Goal: Complete application form: Complete application form

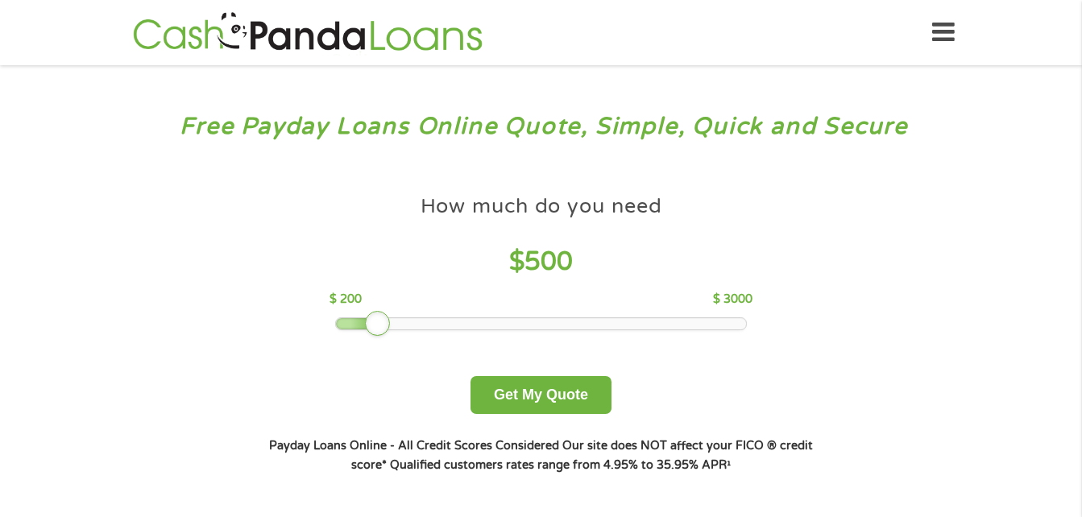
drag, startPoint x: 457, startPoint y: 324, endPoint x: 390, endPoint y: 316, distance: 67.4
click at [390, 316] on div "How much do you need $ 500 $ 200 $ 3000" at bounding box center [541, 258] width 423 height 143
click at [534, 390] on button "Get My Quote" at bounding box center [541, 395] width 141 height 38
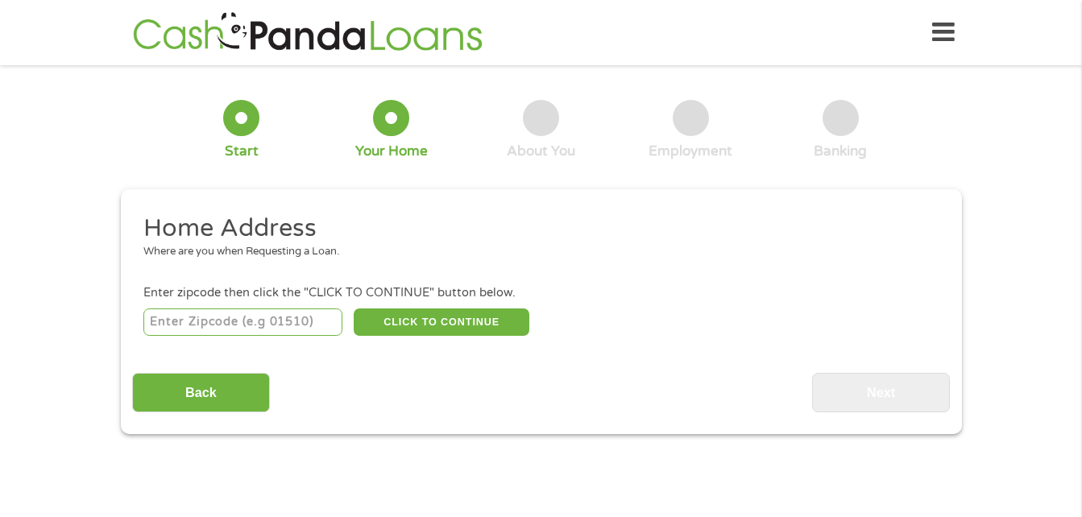
click at [253, 322] on input "number" at bounding box center [242, 322] width 199 height 27
type input "65275"
select select "[US_STATE]"
click at [438, 315] on button "CLICK TO CONTINUE" at bounding box center [442, 322] width 176 height 27
type input "65275"
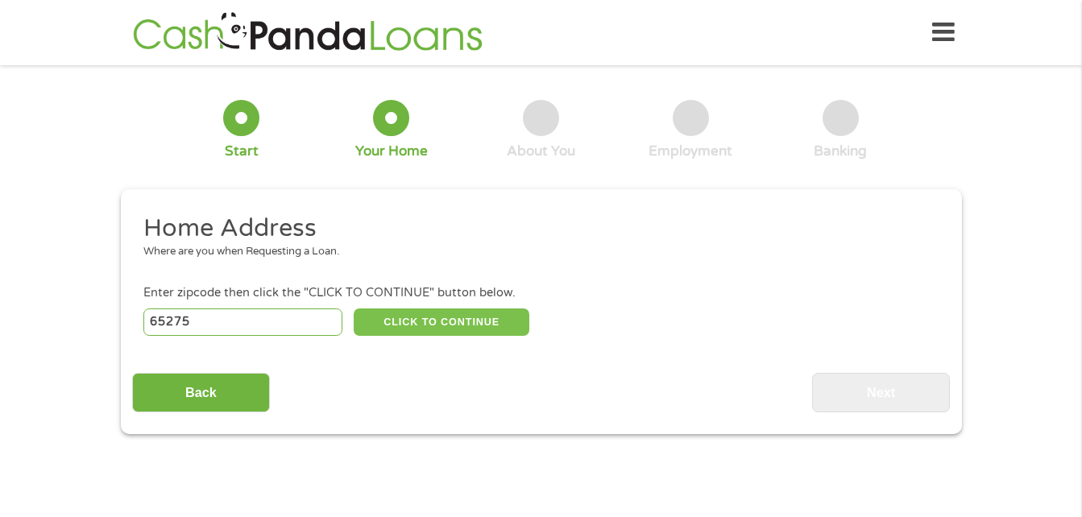
type input "[GEOGRAPHIC_DATA]"
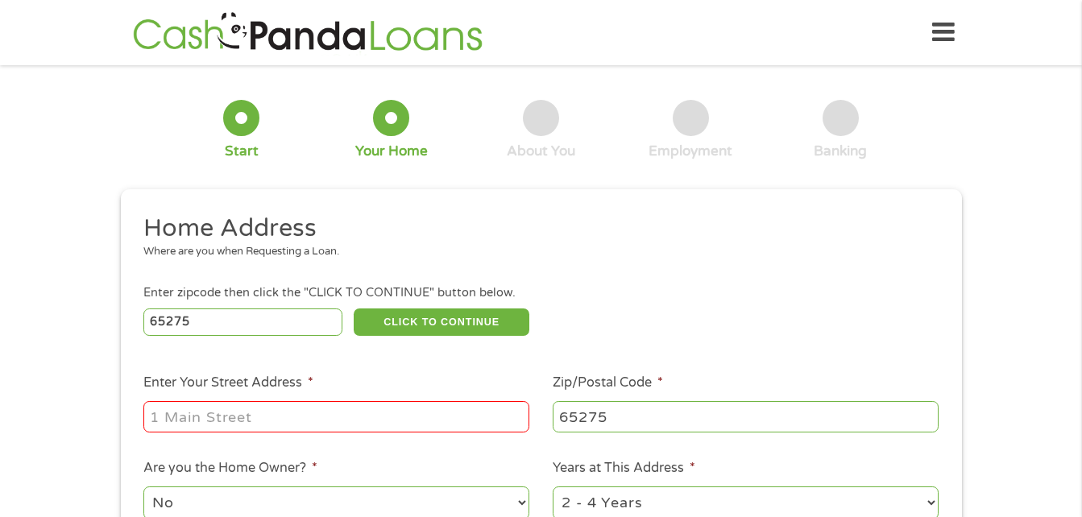
click at [287, 417] on input "Enter Your Street Address *" at bounding box center [336, 416] width 386 height 31
type input "[STREET_ADDRESS]"
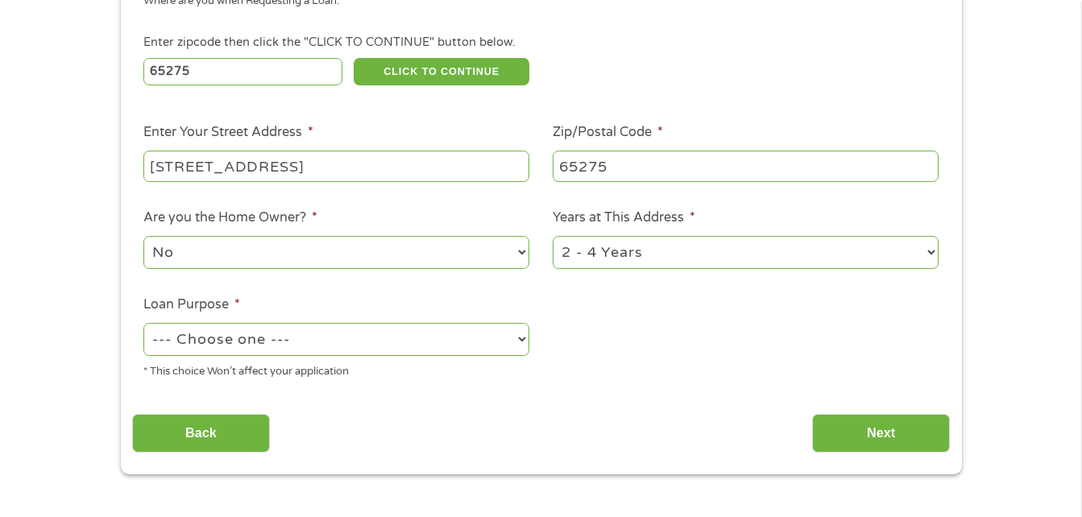
scroll to position [292, 0]
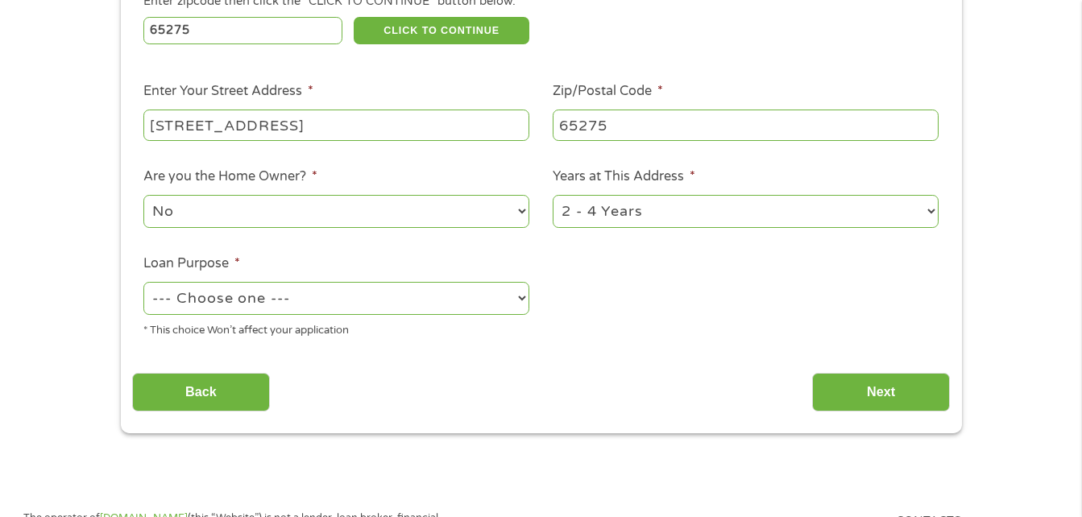
click at [709, 210] on select "1 Year or less 1 - 2 Years 2 - 4 Years Over 4 Years" at bounding box center [746, 211] width 386 height 33
select select "60months"
click at [553, 195] on select "1 Year or less 1 - 2 Years 2 - 4 Years Over 4 Years" at bounding box center [746, 211] width 386 height 33
click at [480, 301] on select "--- Choose one --- Pay Bills Debt Consolidation Home Improvement Major Purchase…" at bounding box center [336, 298] width 386 height 33
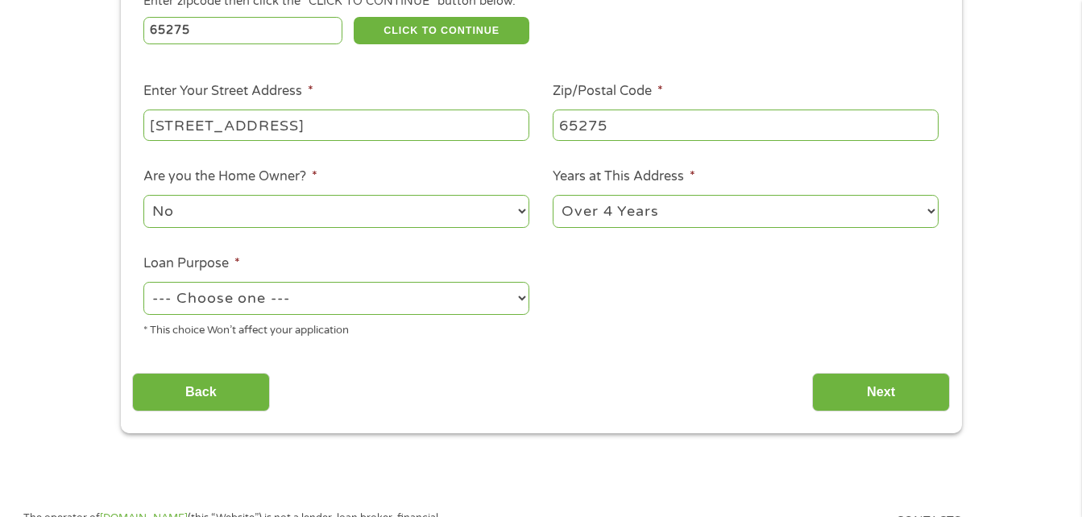
click at [480, 301] on select "--- Choose one --- Pay Bills Debt Consolidation Home Improvement Major Purchase…" at bounding box center [336, 298] width 386 height 33
select select "shorttermcash"
click at [143, 282] on select "--- Choose one --- Pay Bills Debt Consolidation Home Improvement Major Purchase…" at bounding box center [336, 298] width 386 height 33
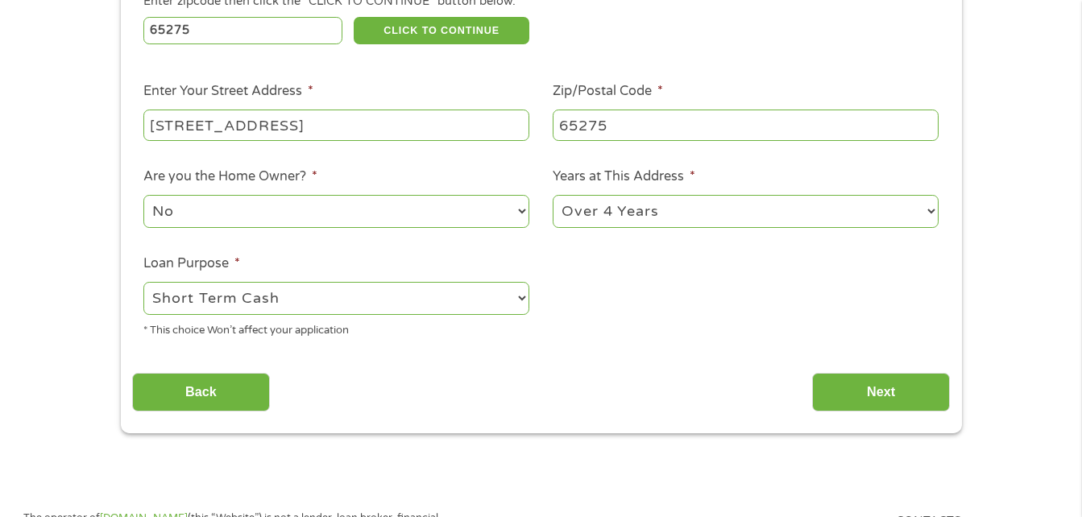
scroll to position [290, 0]
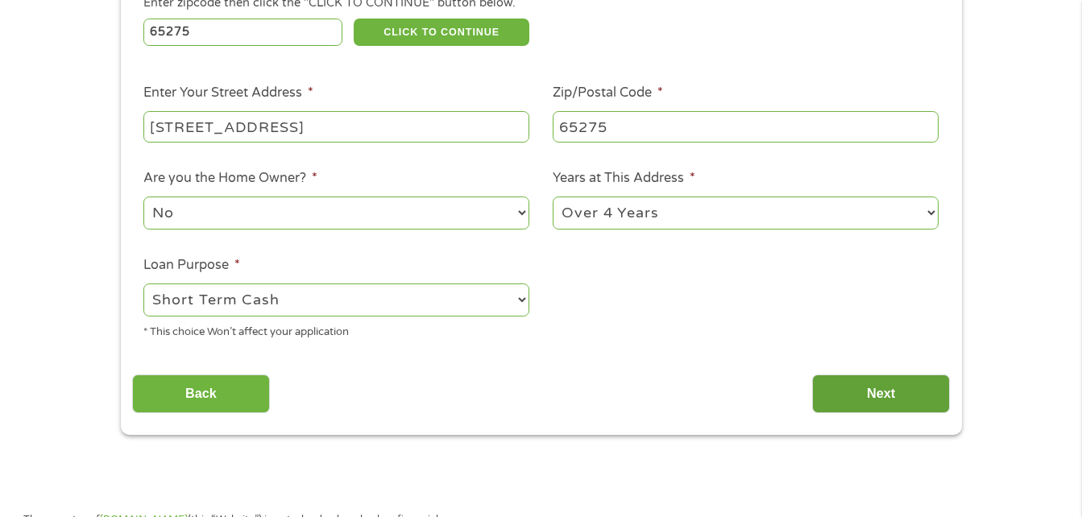
click at [875, 392] on input "Next" at bounding box center [881, 394] width 138 height 39
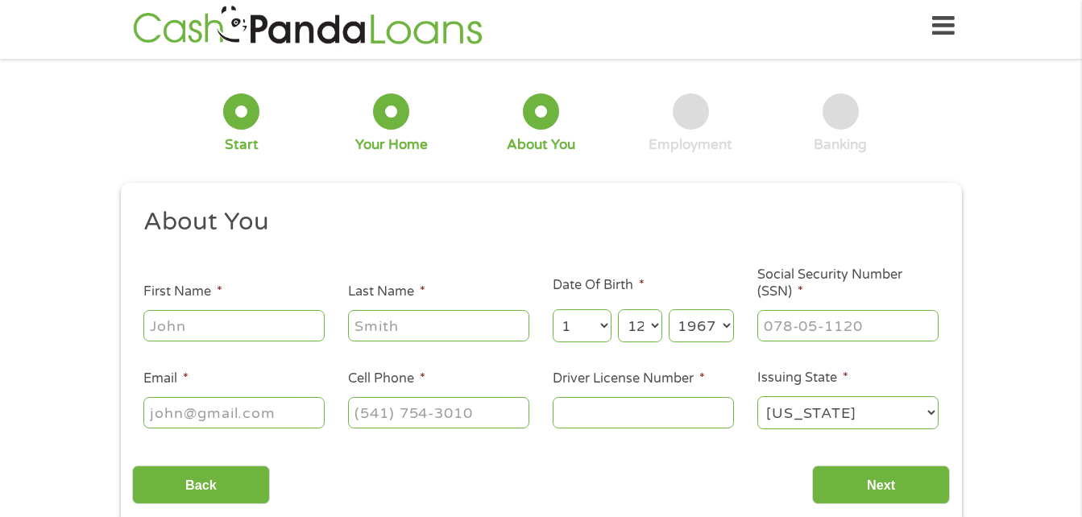
scroll to position [0, 0]
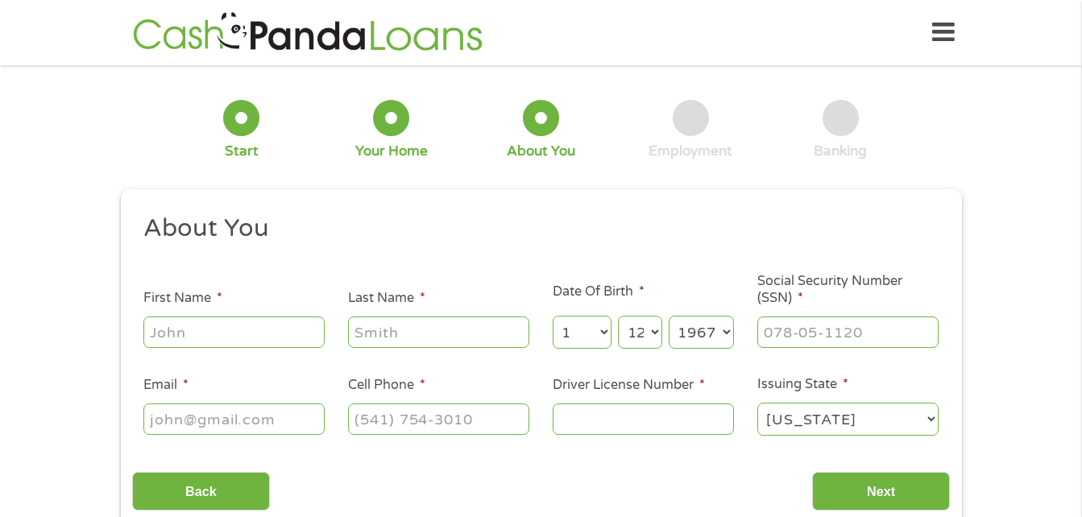
click at [292, 335] on input "First Name *" at bounding box center [233, 332] width 181 height 31
type input "[PERSON_NAME]"
type input "lay"
type input "[EMAIL_ADDRESS][DOMAIN_NAME]"
click at [477, 409] on input "[PHONE_NUMBER]" at bounding box center [438, 419] width 181 height 31
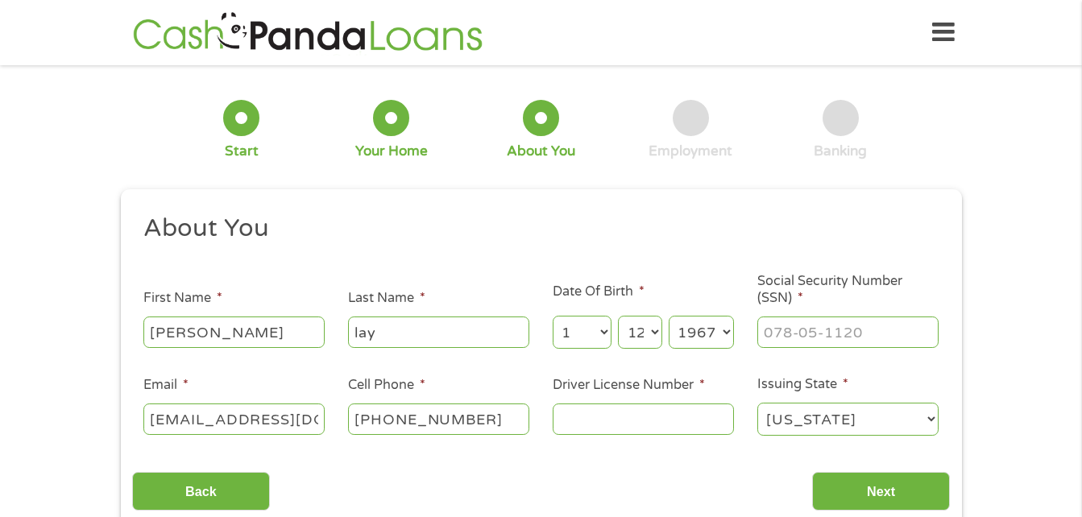
click at [484, 423] on input "[PHONE_NUMBER]" at bounding box center [438, 419] width 181 height 31
type input "[PHONE_NUMBER]"
click at [571, 424] on input "Driver License Number *" at bounding box center [643, 419] width 181 height 31
type input "u049161001"
click at [781, 334] on input "___-__-____" at bounding box center [847, 332] width 181 height 31
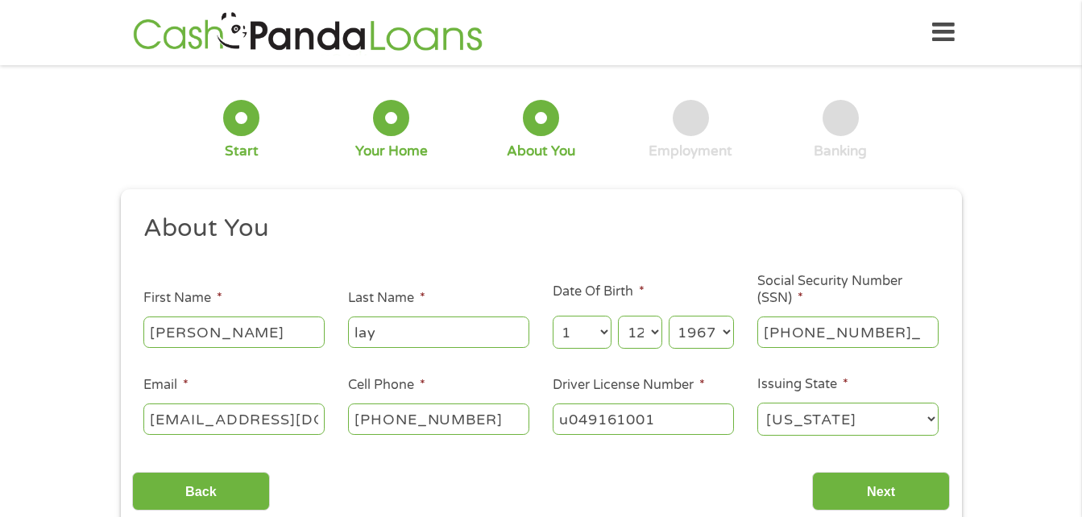
type input "328-58-8575"
click at [889, 486] on input "Next" at bounding box center [881, 491] width 138 height 39
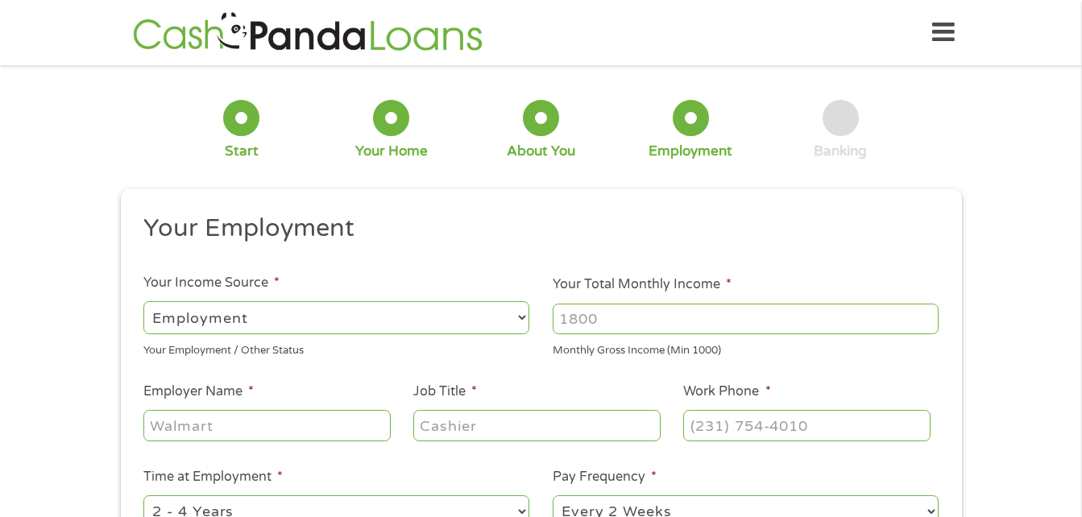
scroll to position [6, 6]
click at [428, 326] on select "--- Choose one --- Employment [DEMOGRAPHIC_DATA] Benefits" at bounding box center [336, 317] width 386 height 33
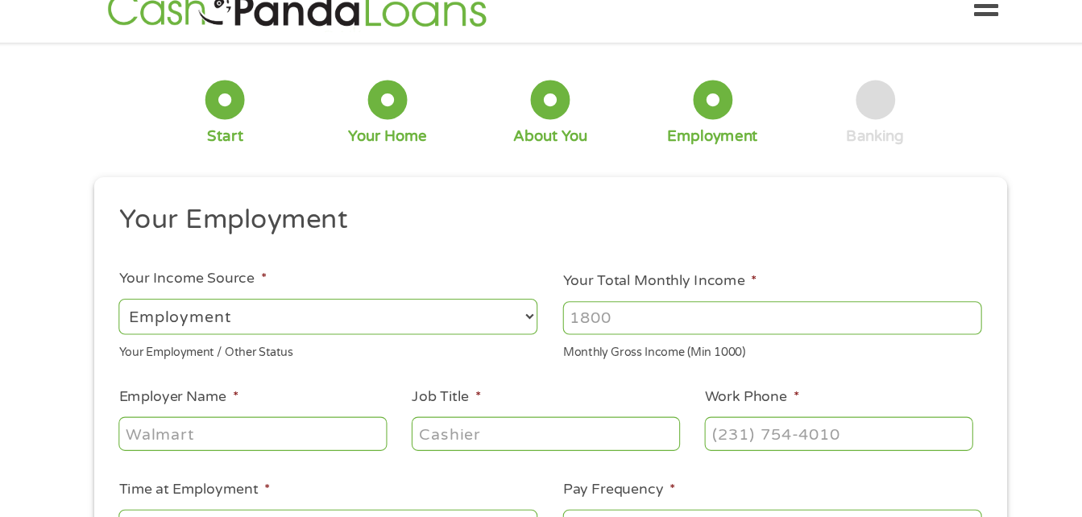
click at [426, 318] on select "--- Choose one --- Employment [DEMOGRAPHIC_DATA] Benefits" at bounding box center [336, 317] width 386 height 33
select select "benefits"
click at [143, 301] on select "--- Choose one --- Employment [DEMOGRAPHIC_DATA] Benefits" at bounding box center [336, 317] width 386 height 33
type input "Other"
type input "[PHONE_NUMBER]"
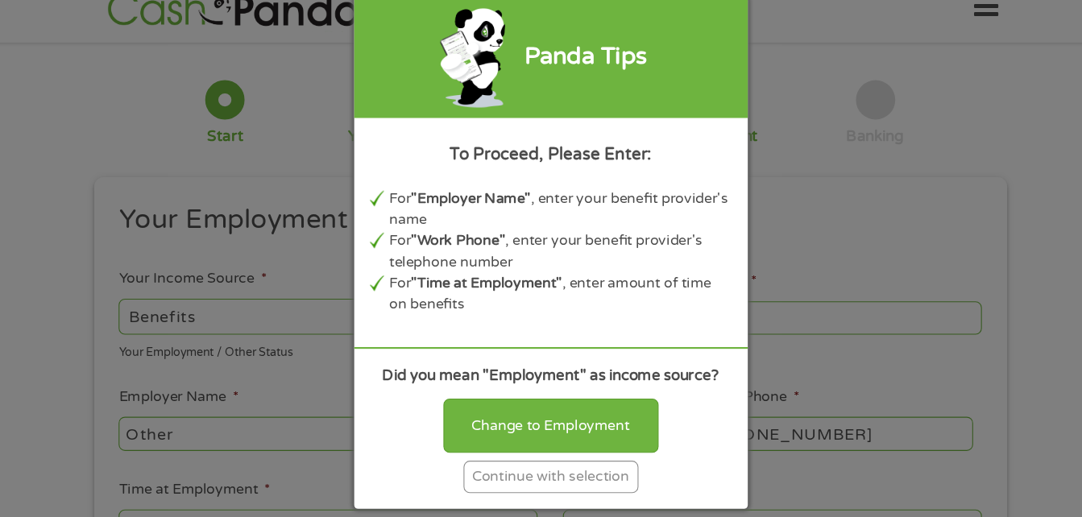
click at [540, 466] on div "Continue with selection" at bounding box center [541, 465] width 161 height 30
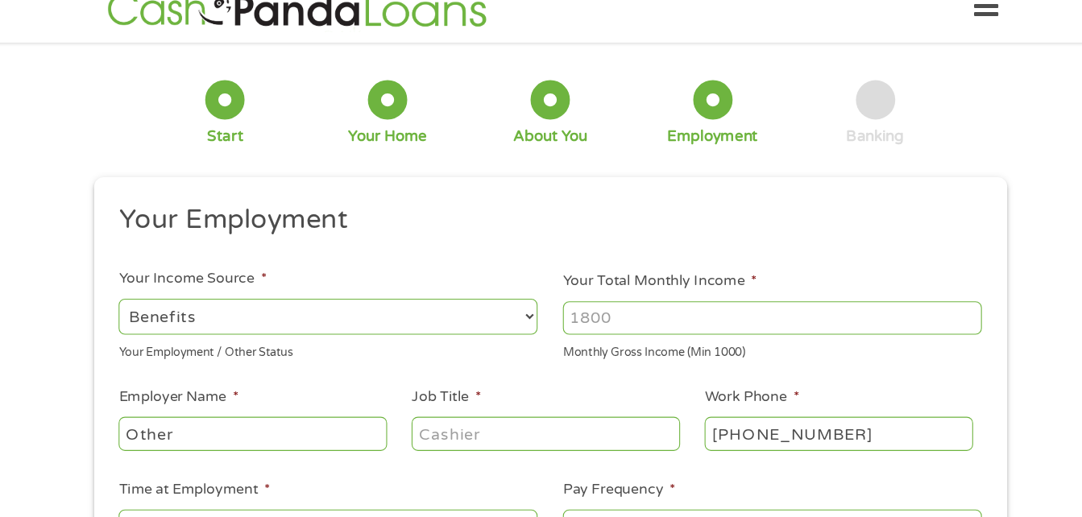
click at [593, 311] on input "Your Total Monthly Income *" at bounding box center [746, 319] width 386 height 31
type input "1000"
click at [423, 430] on input "Job Title *" at bounding box center [536, 425] width 247 height 31
type input "venefits"
type input "[PHONE_NUMBER]"
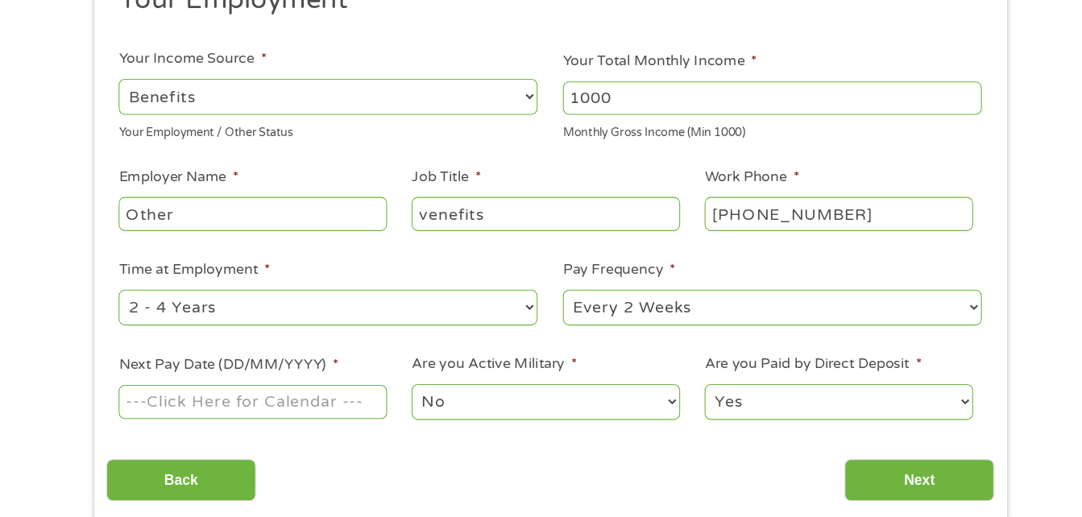
scroll to position [220, 0]
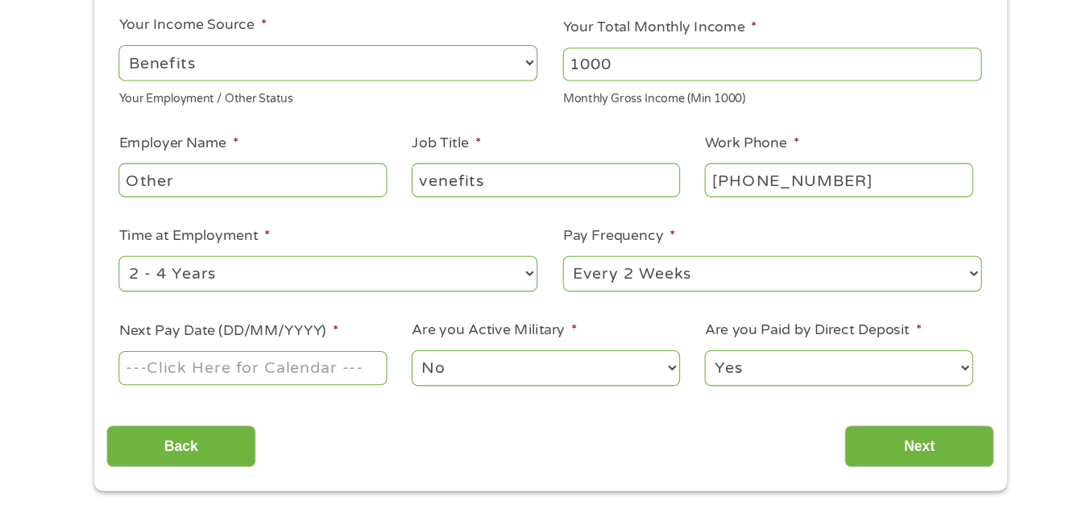
click at [492, 289] on select "--- Choose one --- 1 Year or less 1 - 2 Years 2 - 4 Years Over 4 Years" at bounding box center [336, 292] width 386 height 33
select select "60months"
click at [143, 276] on select "--- Choose one --- 1 Year or less 1 - 2 Years 2 - 4 Years Over 4 Years" at bounding box center [336, 292] width 386 height 33
click at [619, 299] on select "--- Choose one --- Every 2 Weeks Every Week Monthly Semi-Monthly" at bounding box center [746, 292] width 386 height 33
select select "monthly"
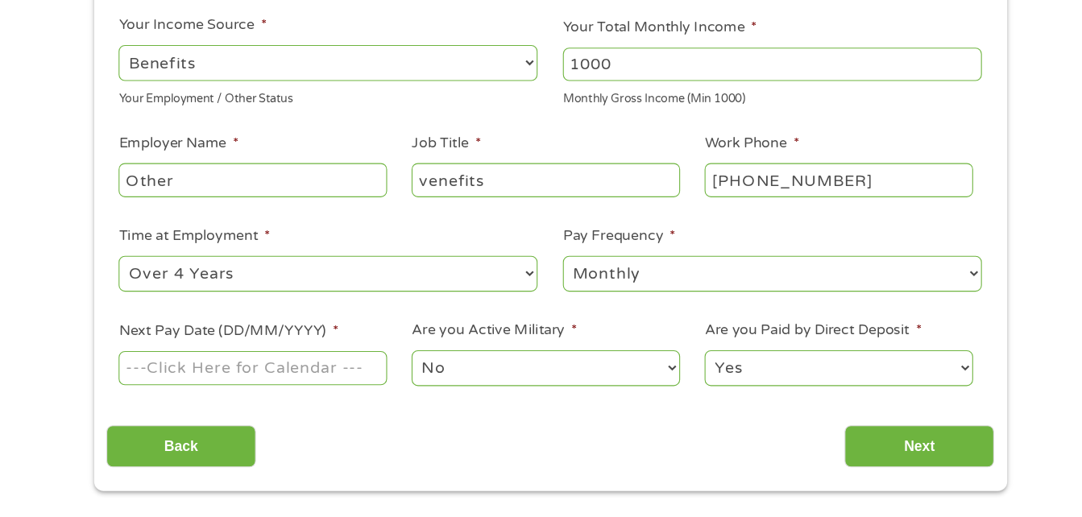
click at [553, 276] on select "--- Choose one --- Every 2 Weeks Every Week Monthly Semi-Monthly" at bounding box center [746, 292] width 386 height 33
click at [629, 382] on select "No Yes" at bounding box center [536, 379] width 247 height 33
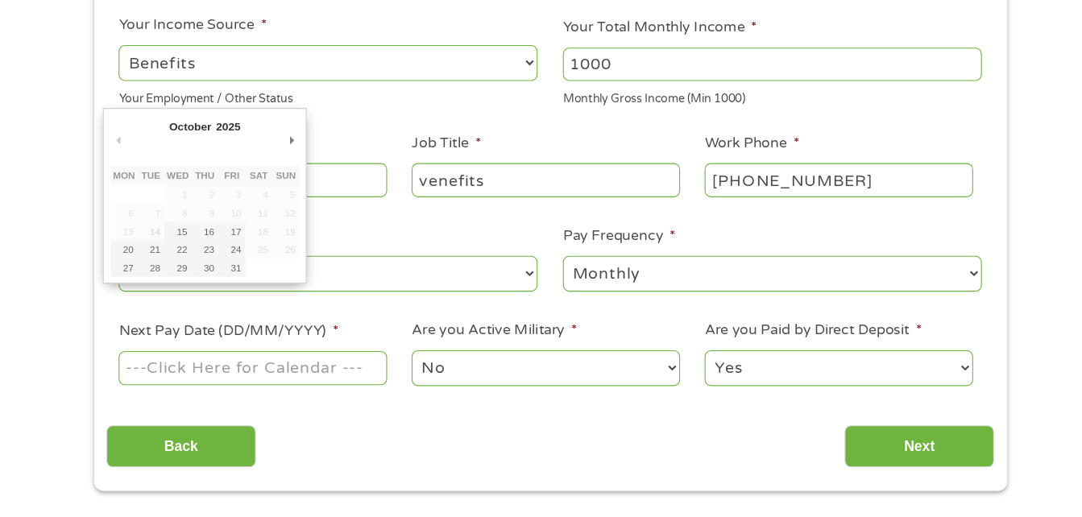
click at [330, 382] on input "Next Pay Date (DD/MM/YYYY) *" at bounding box center [266, 378] width 247 height 31
type input "[DATE]"
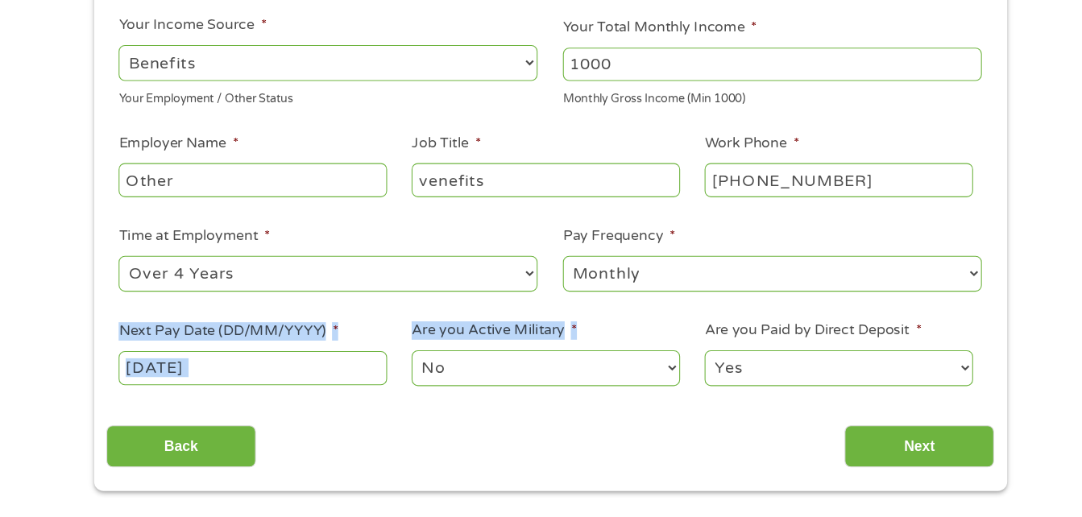
drag, startPoint x: 318, startPoint y: 330, endPoint x: 523, endPoint y: 392, distance: 214.4
click at [523, 392] on ul "Your Employment Your Income Source * --- Choose one --- Employment [DEMOGRAPHIC…" at bounding box center [541, 201] width 818 height 417
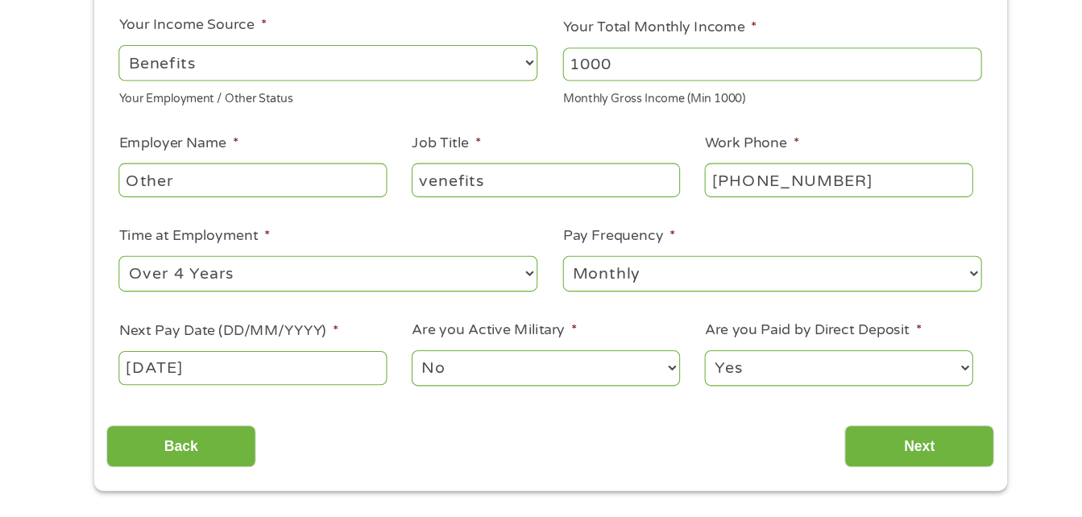
drag, startPoint x: 523, startPoint y: 392, endPoint x: 596, endPoint y: 430, distance: 82.5
click at [596, 430] on div "Back Next" at bounding box center [541, 445] width 818 height 51
click at [885, 445] on input "Next" at bounding box center [881, 451] width 138 height 39
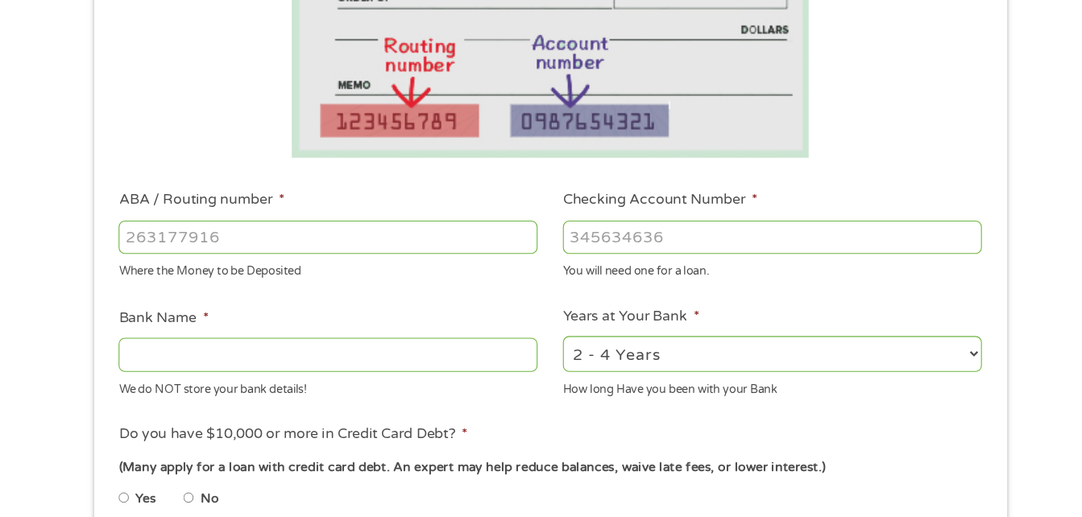
scroll to position [340, 0]
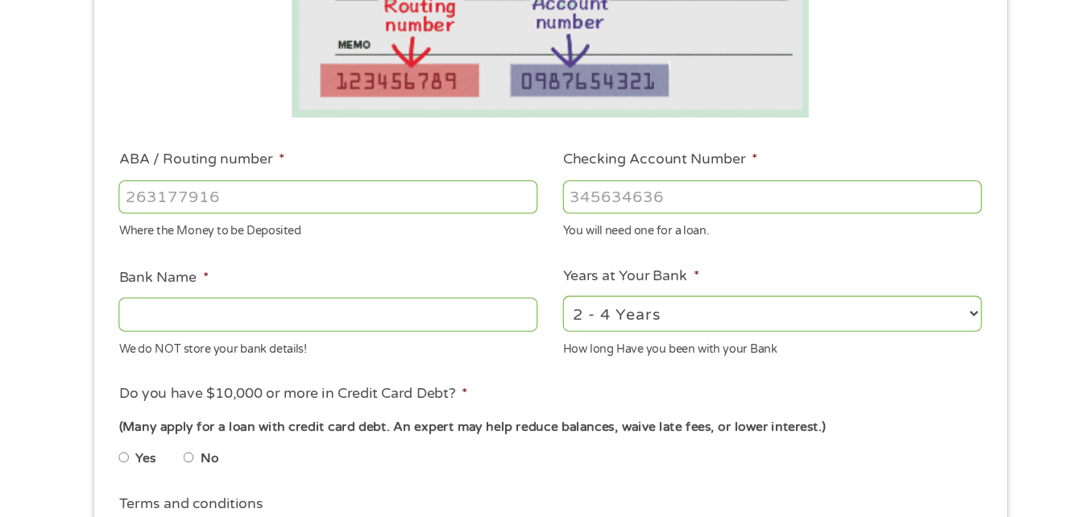
click at [419, 219] on input "ABA / Routing number *" at bounding box center [336, 221] width 386 height 31
type input "101909097"
type input "REGIONAL [US_STATE] BANK"
type input "101909097"
click at [577, 222] on input "Checking Account Number *" at bounding box center [746, 221] width 386 height 31
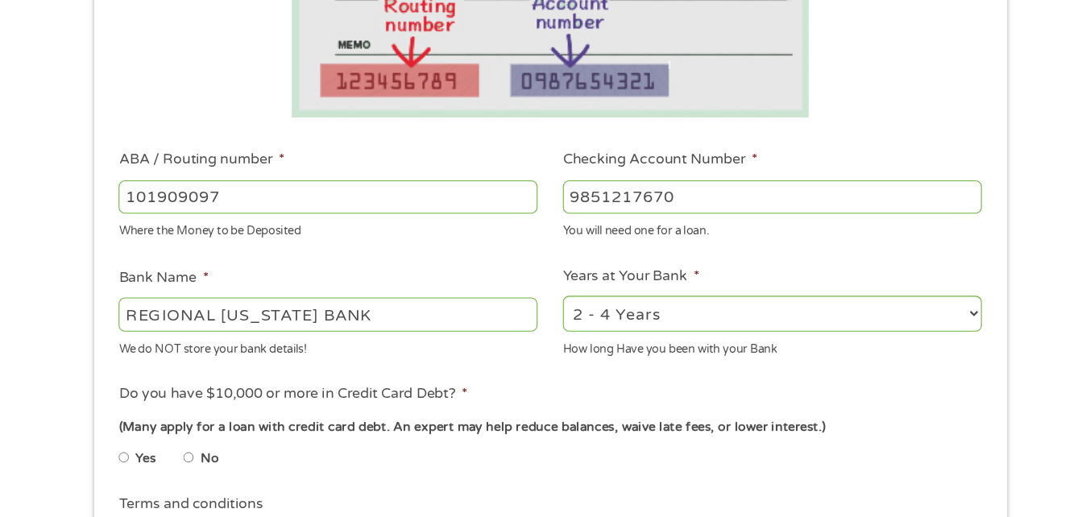
type input "9851217670"
click at [631, 330] on select "2 - 4 Years 6 - 12 Months 1 - 2 Years Over 4 Years" at bounding box center [746, 329] width 386 height 33
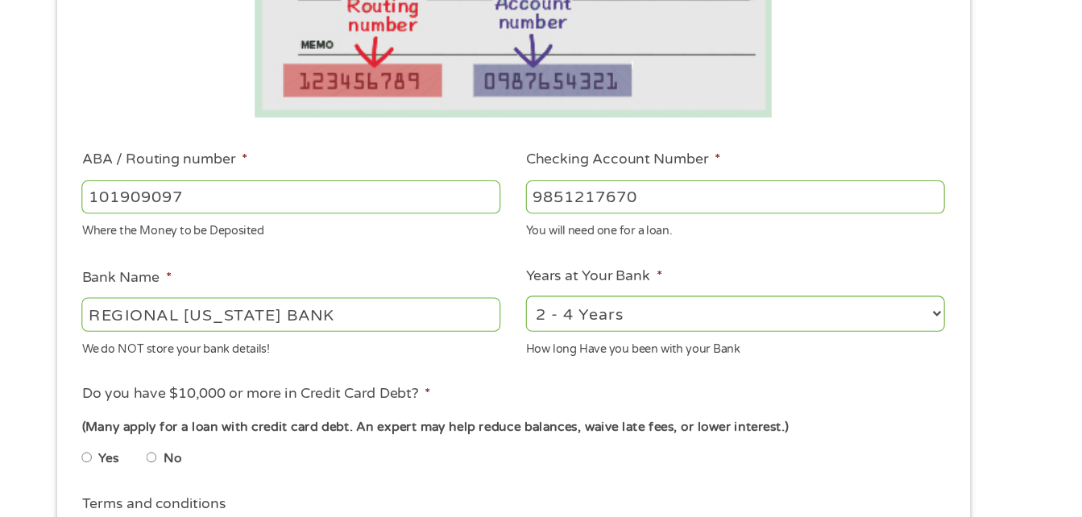
click at [208, 458] on input "No" at bounding box center [208, 462] width 10 height 26
radio input "true"
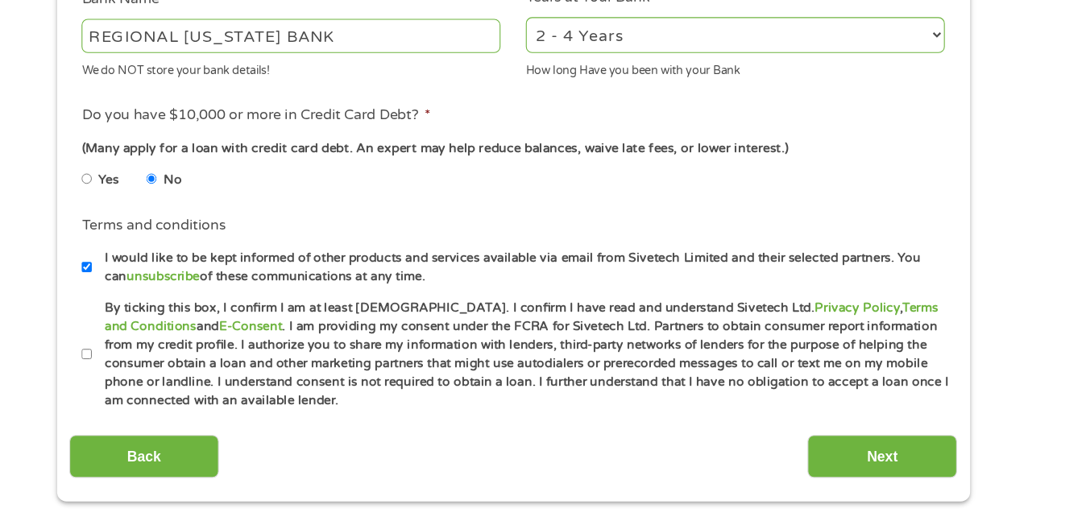
scroll to position [638, 0]
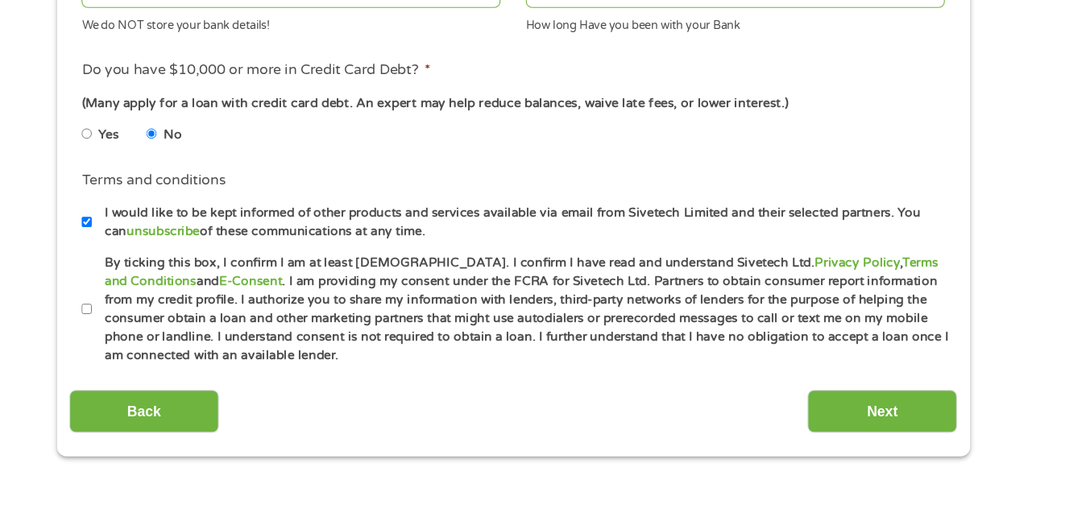
click at [218, 284] on label "By ticking this box, I confirm I am at least [DEMOGRAPHIC_DATA]. I confirm I ha…" at bounding box center [548, 325] width 791 height 103
click at [153, 313] on input "By ticking this box, I confirm I am at least [DEMOGRAPHIC_DATA]. I confirm I ha…" at bounding box center [148, 326] width 10 height 26
click at [218, 284] on label "By ticking this box, I confirm I am at least [DEMOGRAPHIC_DATA]. I confirm I ha…" at bounding box center [548, 325] width 791 height 103
click at [153, 313] on input "By ticking this box, I confirm I am at least [DEMOGRAPHIC_DATA]. I confirm I ha…" at bounding box center [148, 326] width 10 height 26
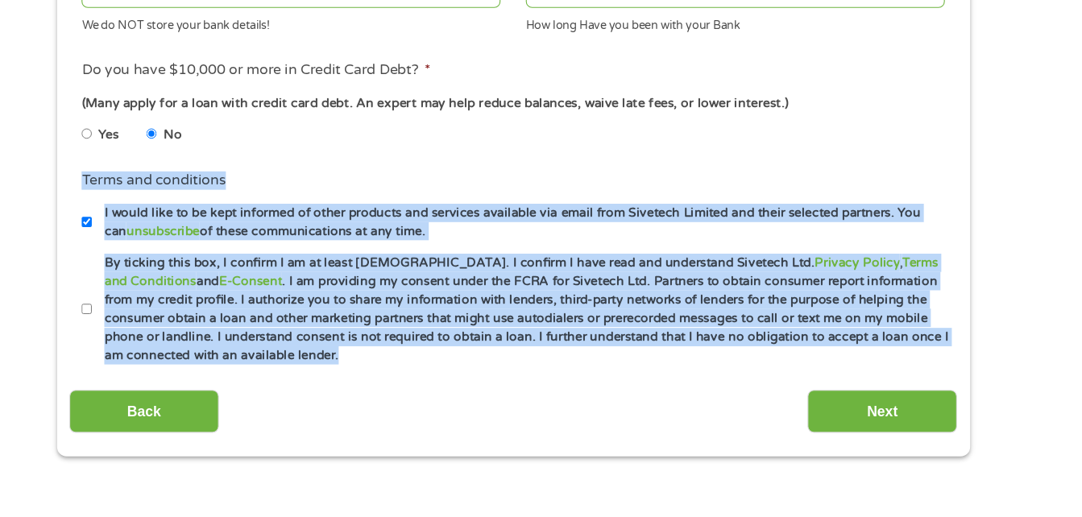
drag, startPoint x: 218, startPoint y: 284, endPoint x: 207, endPoint y: 191, distance: 93.4
click at [149, 319] on input "By ticking this box, I confirm I am at least [DEMOGRAPHIC_DATA]. I confirm I ha…" at bounding box center [148, 326] width 10 height 26
checkbox input "true"
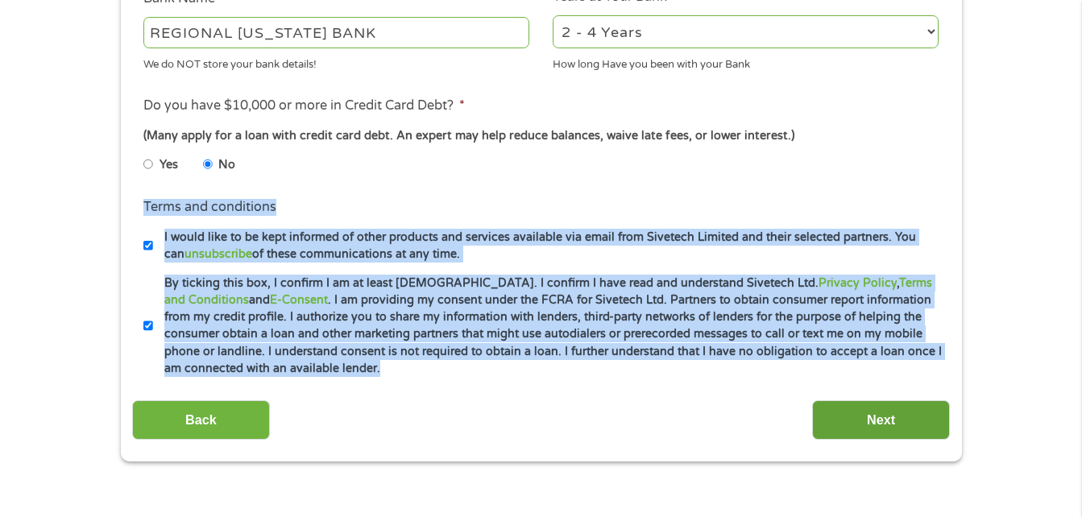
click at [879, 414] on input "Next" at bounding box center [881, 420] width 138 height 39
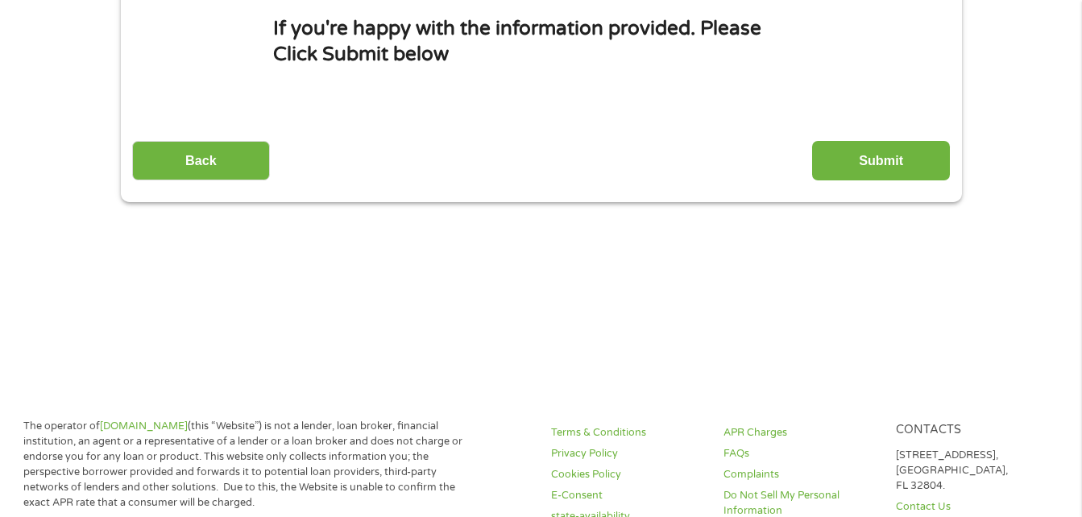
scroll to position [0, 0]
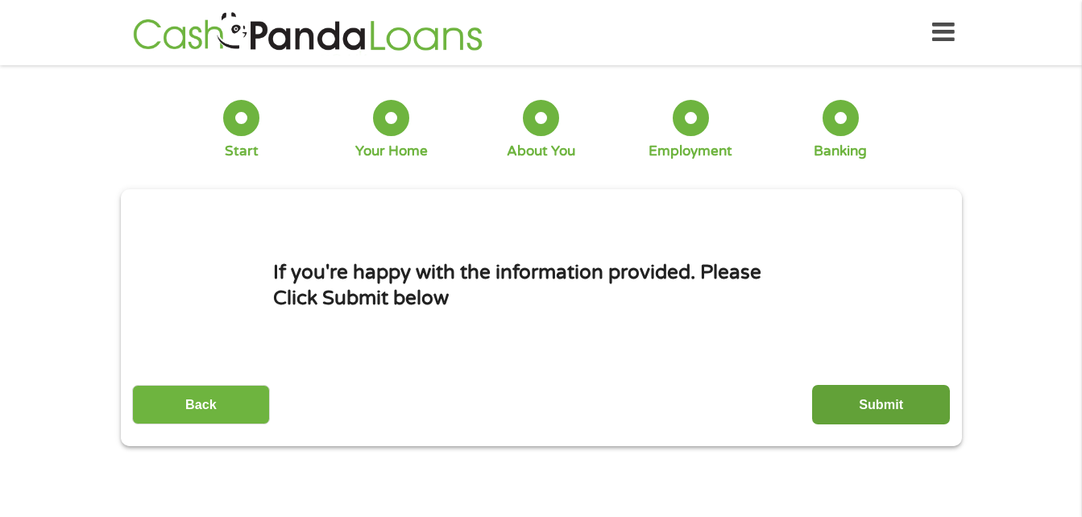
click at [880, 407] on input "Submit" at bounding box center [881, 404] width 138 height 39
